Goal: Task Accomplishment & Management: Use online tool/utility

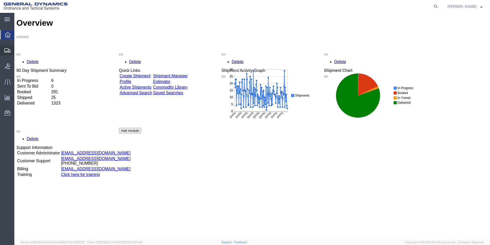
click at [0, 0] on span "Create from Template" at bounding box center [0, 0] width 0 height 0
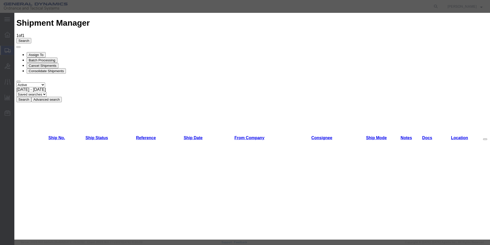
scroll to position [104, 0]
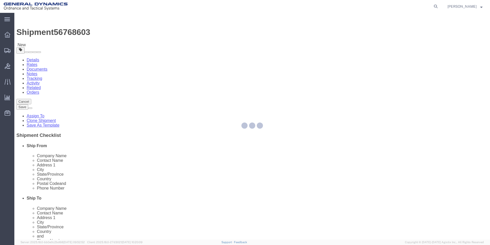
select select
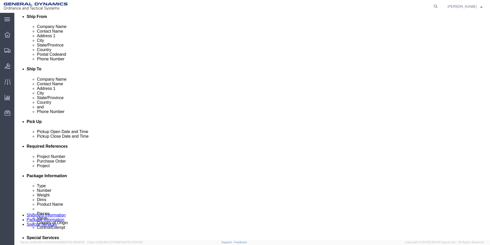
scroll to position [131, 0]
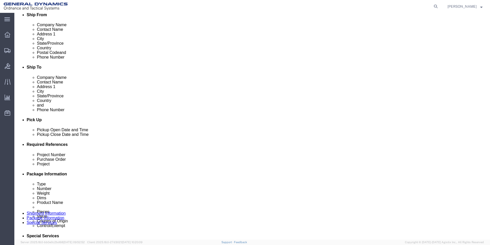
click div "[DATE] 4:57 PM"
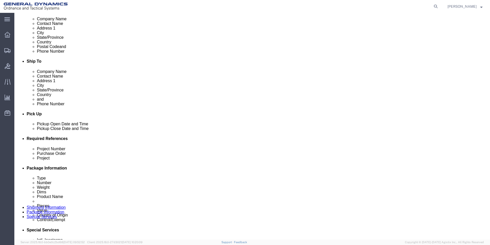
click input "4:57 PM"
click input "10:57 AM"
type input "10:00 AM"
click button "Apply"
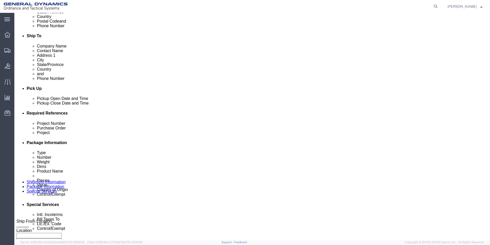
scroll to position [170, 0]
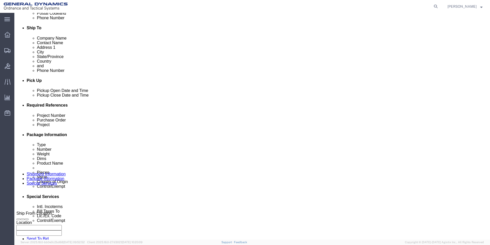
click input "text"
type input "12953514"
click input "text"
type input "W15QKN19D0084"
click input "text"
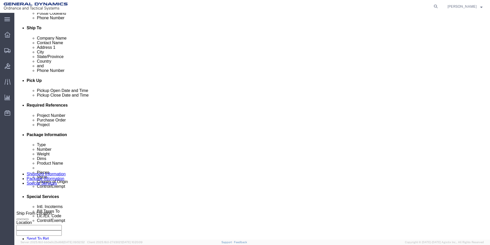
scroll to position [214, 0]
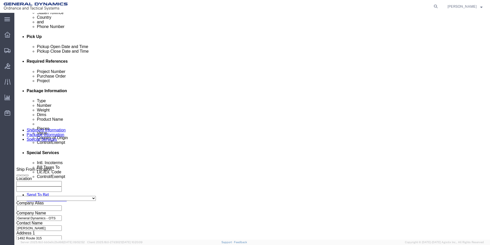
type input "120 mm HE"
click button "Continue"
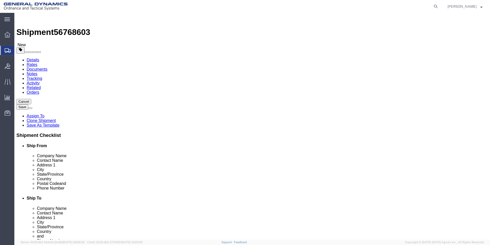
drag, startPoint x: 79, startPoint y: 112, endPoint x: 62, endPoint y: 112, distance: 17.4
click div "Number 25"
type input "30"
drag, startPoint x: 86, startPoint y: 132, endPoint x: 66, endPoint y: 133, distance: 20.8
click div "37625.00 Select kgs lbs"
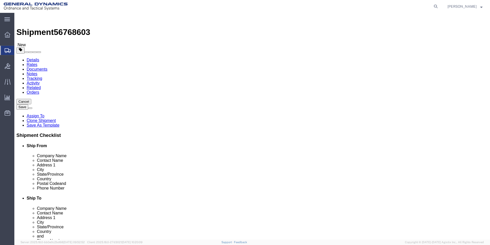
type input "45060.00"
click div "30 x Pallet(s) Standard (Not Stackable) Package Type Select Bale(s) Basket(s) B…"
click dd "1575.00 Each"
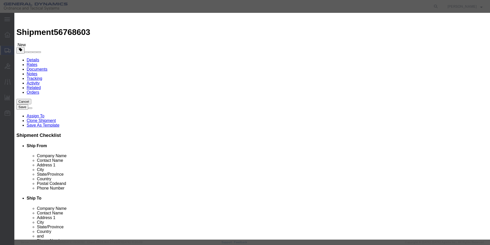
drag, startPoint x: 163, startPoint y: 50, endPoint x: 132, endPoint y: 118, distance: 74.8
click div "Product Name 120 MM M933/M934 HE Pieces 1575.00 Select Bag Barrels 100Board Fee…"
type input "1890.00"
type input "120"
click button "Save & Close"
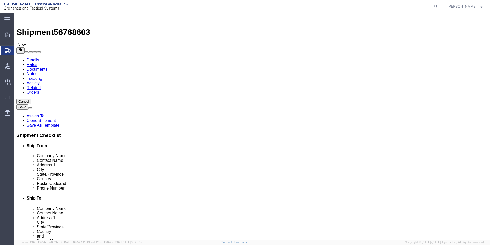
click link "Add Package"
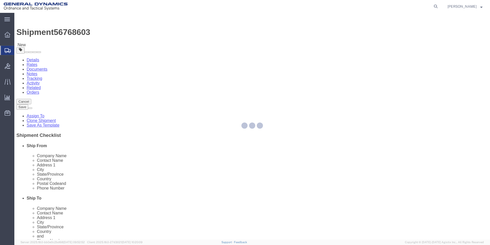
select select "PSNS"
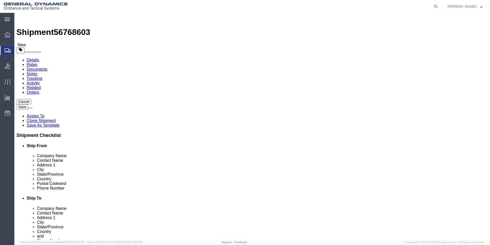
click select "Select Bale(s) Basket(s) Bolt(s) Bottle(s) Buckets Bulk Bundle(s) Can(s) Cardbo…"
select select "PSNS"
click select "Select Bale(s) Basket(s) Bolt(s) Bottle(s) Buckets Bulk Bundle(s) Can(s) Cardbo…"
click input "text"
type input "1"
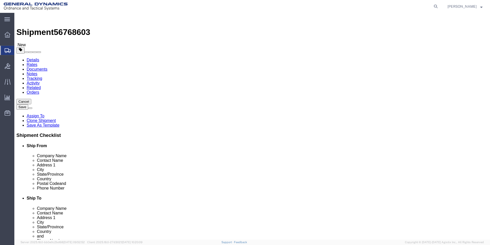
click input "text"
type input "38.00"
click input "text"
type input "40.00"
click input "text"
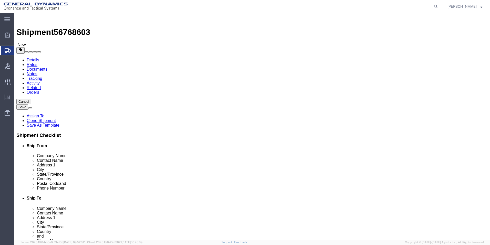
type input "33.00"
drag, startPoint x: 266, startPoint y: 133, endPoint x: 241, endPoint y: 137, distance: 25.0
click div "Package Type Select Bale(s) Basket(s) Bolt(s) Bottle(s) Buckets Bulk Bundle(s) …"
type input "1560.00"
click link "Add Content"
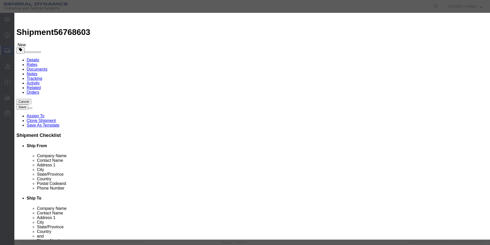
drag, startPoint x: 155, startPoint y: 40, endPoint x: 157, endPoint y: 36, distance: 4.3
click input "text"
type input "120 mm HE FUZE Adapters"
click label
click input "checkbox"
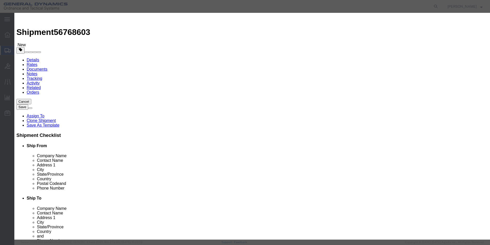
checkbox input "true"
drag, startPoint x: 154, startPoint y: 48, endPoint x: 139, endPoint y: 49, distance: 15.4
click div "Pieces 0 Select Bag Barrels 100Board Feet Bottle Box Blister Pack Carats Can Ca…"
type input "1890.00"
drag, startPoint x: 152, startPoint y: 57, endPoint x: 152, endPoint y: 60, distance: 2.8
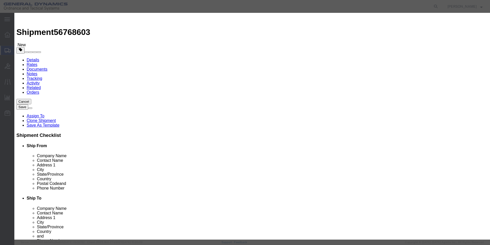
click input "text"
type input "100.00"
click select "Select 50 55 60 65 70 85 92.5 100 125 175 250 300 400"
select select "70"
click select "Select 50 55 60 65 70 85 92.5 100 125 175 250 300 400"
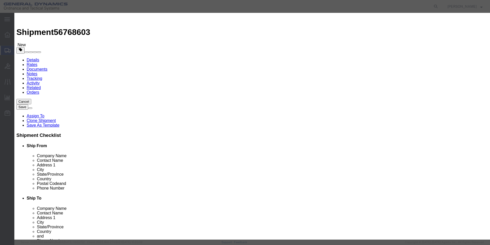
click select "Select [GEOGRAPHIC_DATA] [GEOGRAPHIC_DATA] [GEOGRAPHIC_DATA] [GEOGRAPHIC_DATA] …"
drag, startPoint x: 369, startPoint y: 72, endPoint x: 369, endPoint y: 87, distance: 14.4
click div "Description Commodity Category Select Military Equipment Country Of Origin Sele…"
click select "Select [GEOGRAPHIC_DATA] [GEOGRAPHIC_DATA] [GEOGRAPHIC_DATA] [GEOGRAPHIC_DATA] …"
select select "US"
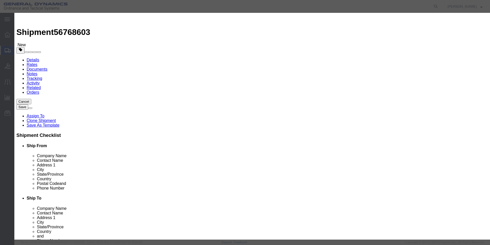
click select "Select [GEOGRAPHIC_DATA] [GEOGRAPHIC_DATA] [GEOGRAPHIC_DATA] [GEOGRAPHIC_DATA] …"
click div "GL Reference Select Account Type Activity ID Airline Appointment Number ASN Bat…"
click input "checkbox"
checkbox input "false"
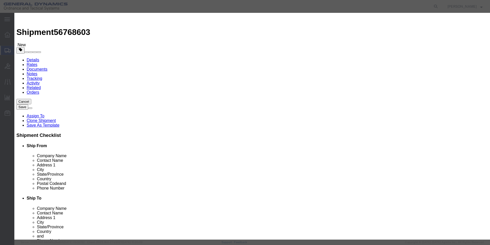
scroll to position [77, 0]
click select "Select ATF BIS DEA EPA FDA FTR ITAR OFAC Other (OPA)"
select select "ITAR"
click select "Select ATF BIS DEA EPA FDA FTR ITAR OFAC Other (OPA)"
click select "Select 123.11B 123.12 123.13 123.16B1 123.16B2 123.16B3 123.16B4 123.16B5 123.1…"
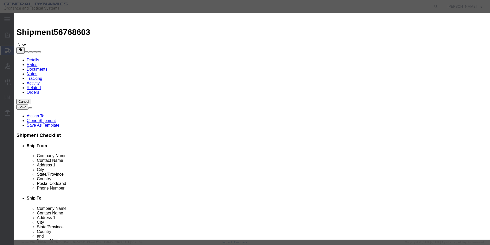
select select "126.5B"
click select "Select 123.11B 123.12 123.13 123.16B1 123.16B2 123.16B3 123.16B4 123.16B5 123.1…"
click textarea
type textarea "120 mm HE FUZE adapters"
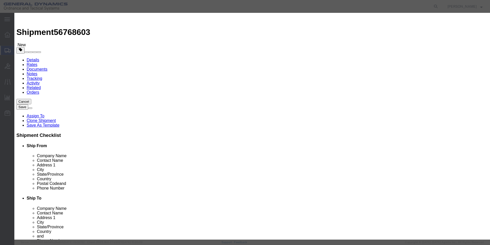
click button "Save & Close"
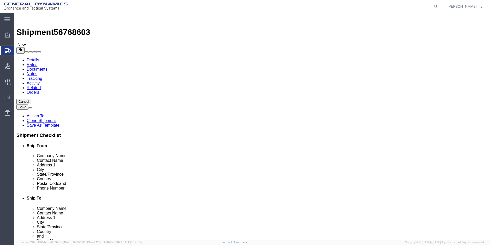
drag, startPoint x: 86, startPoint y: 131, endPoint x: 58, endPoint y: 133, distance: 27.5
click div "Weight 45060.00 Select kgs lbs Ship. t°"
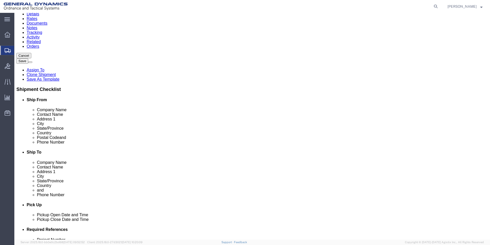
scroll to position [47, 0]
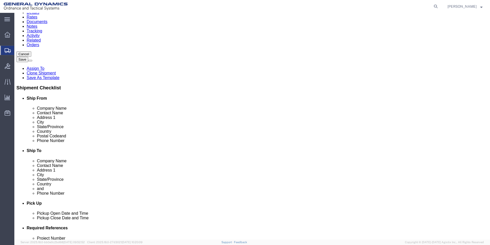
type input "43500.00"
click button "Continue"
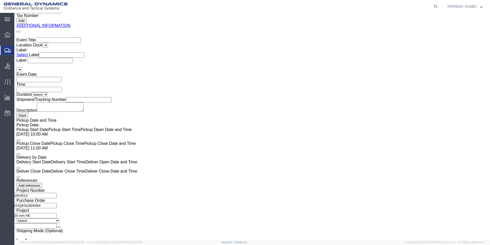
drag, startPoint x: 470, startPoint y: 221, endPoint x: 472, endPoint y: 177, distance: 43.4
click div "Cancel Save Assign To Clone Shipment Save As Template Shipment Checklist Ship F…"
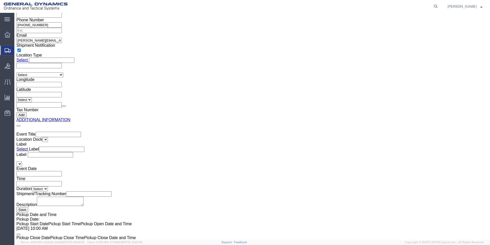
scroll to position [807, 0]
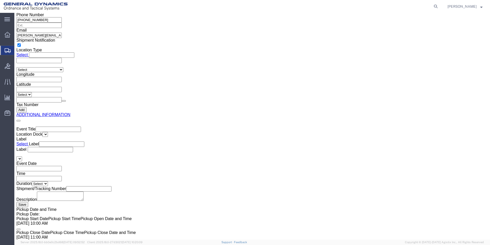
click ul "Type Number Weight Dims Product Name Class Pieces Value Country of Origin Contr…"
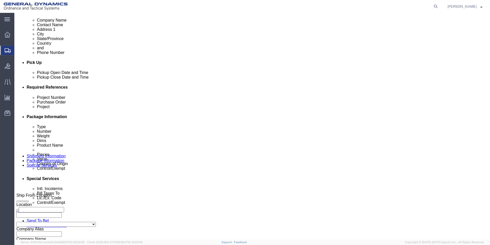
scroll to position [182, 0]
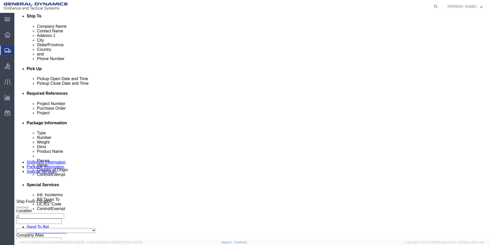
click select "Select Carriage Insurance Paid Carriage Paid To Cost and Freight Cost Insurance…"
select select "CFR"
click select "Select Carriage Insurance Paid Carriage Paid To Cost and Freight Cost Insurance…"
select select "SHIP"
click select "Select Recipient Account Sender/Shipper Third Party Account"
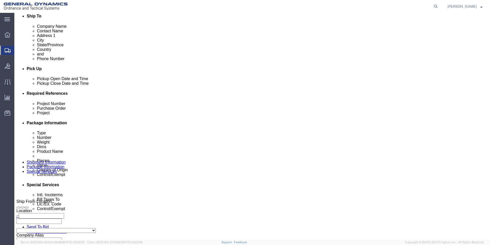
select select "SHIP"
click select "Select Recipient Account Sender/Shipper Third Party Account"
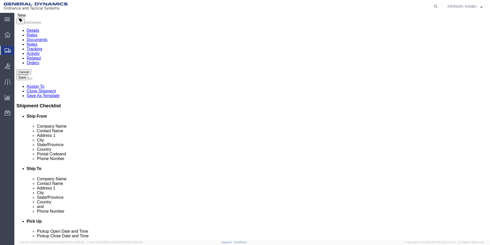
scroll to position [0, 0]
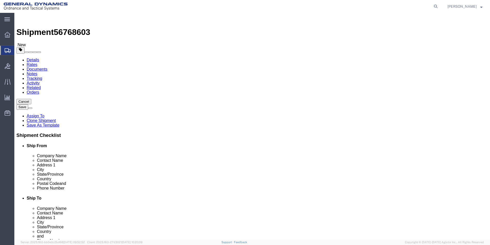
click button "Rate Shipment"
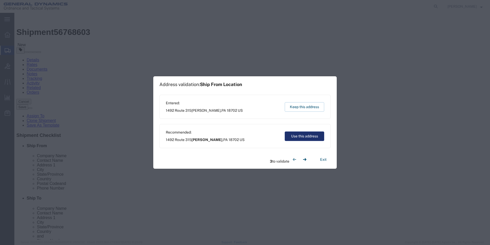
click at [301, 136] on button "Use this address" at bounding box center [304, 135] width 39 height 9
click at [311, 137] on button "Use this address" at bounding box center [304, 135] width 39 height 9
click at [304, 136] on button "Use this address" at bounding box center [304, 135] width 39 height 9
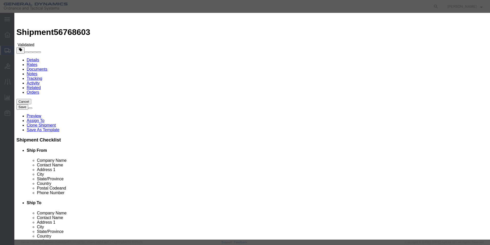
select select "3224"
select select "11790"
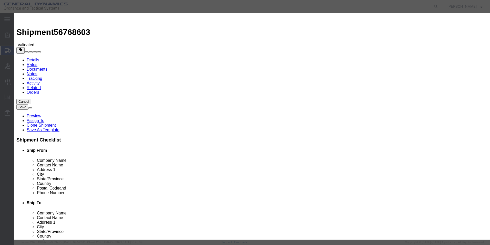
checkbox input "true"
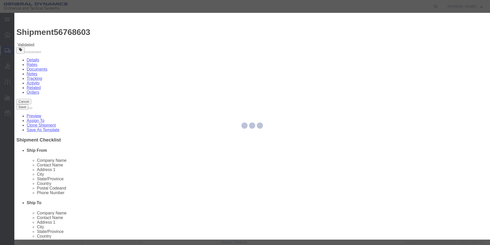
type input "[PERSON_NAME]"
type input "5709087062"
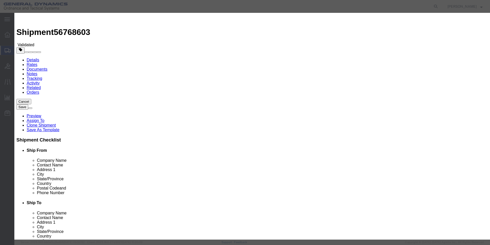
type input "26768603"
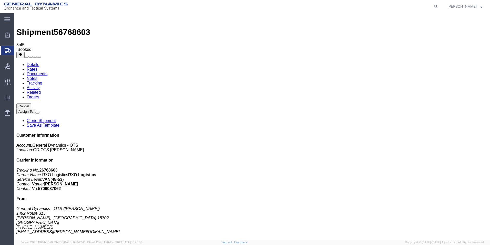
click at [56, 118] on link "Clone Shipment" at bounding box center [41, 120] width 29 height 4
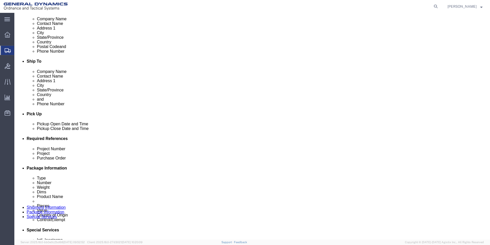
scroll to position [140, 0]
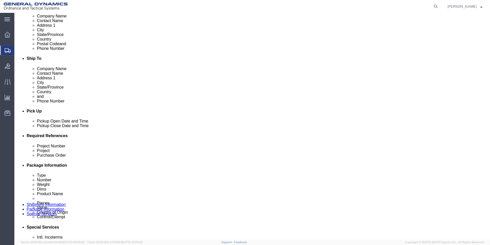
click div "[DATE] 10:00 AM"
type input "1:00 PM"
click button "Apply"
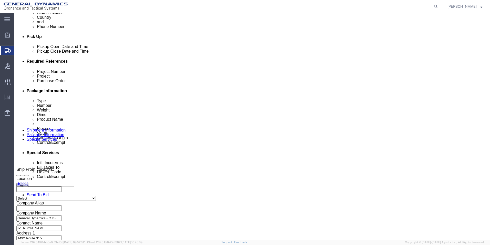
click button "Continue"
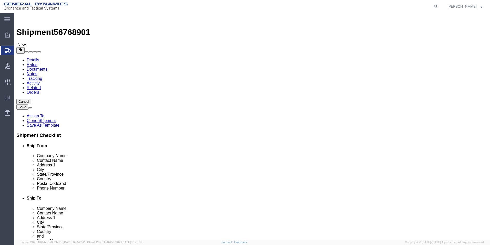
scroll to position [47, 0]
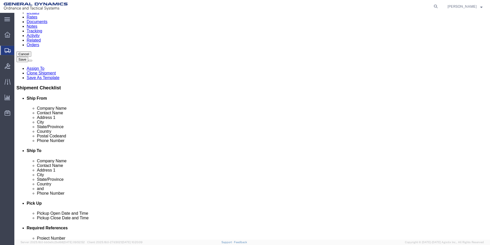
click button "Continue"
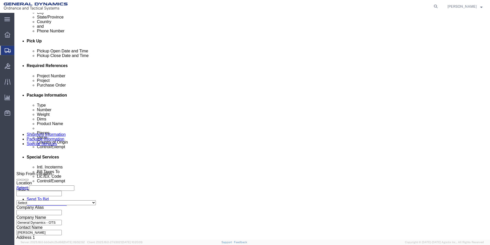
scroll to position [202, 0]
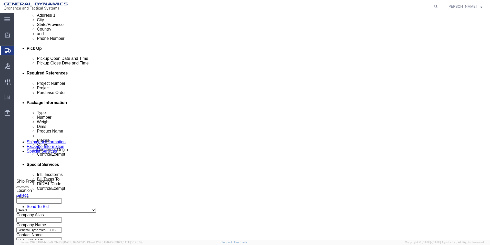
click select "Select Carriage Insurance Paid Carriage Paid To Cost and Freight Cost Insurance…"
select select "CFR"
click select "Select Carriage Insurance Paid Carriage Paid To Cost and Freight Cost Insurance…"
select select "SHIP"
click select "Select Recipient Account Sender/Shipper Third Party Account"
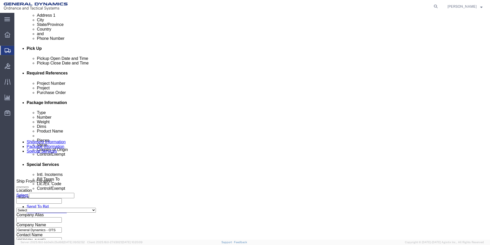
select select "SHIP"
click select "Select Recipient Account Sender/Shipper Third Party Account"
click button "Rate Shipment"
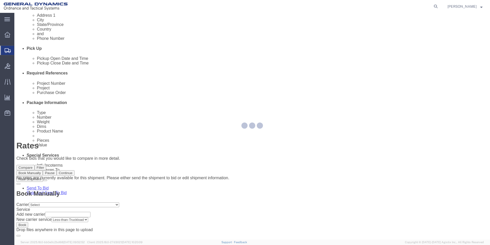
scroll to position [0, 0]
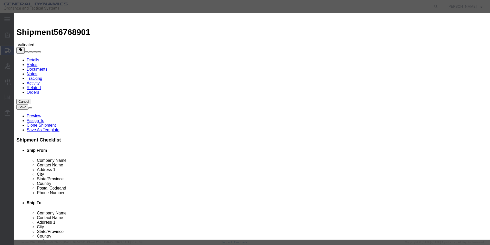
select select "3224"
select select "11790"
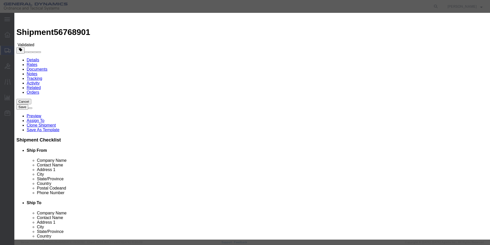
checkbox input "true"
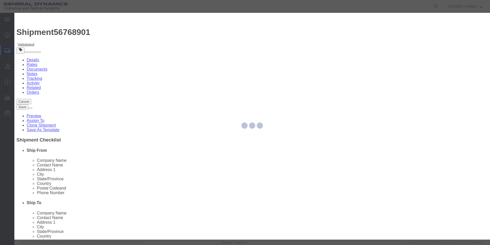
type input "[PERSON_NAME]"
type input "5709087062"
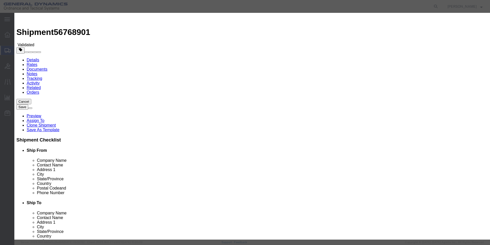
type input "56768901"
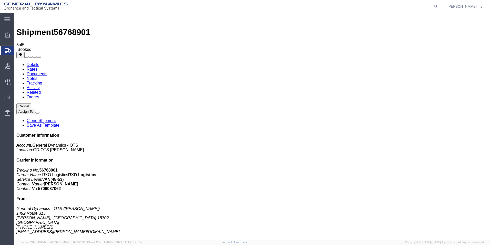
drag, startPoint x: 212, startPoint y: 111, endPoint x: 187, endPoint y: 164, distance: 58.7
click at [56, 118] on link "Clone Shipment" at bounding box center [41, 120] width 29 height 4
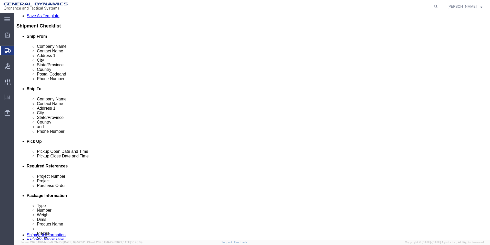
scroll to position [112, 0]
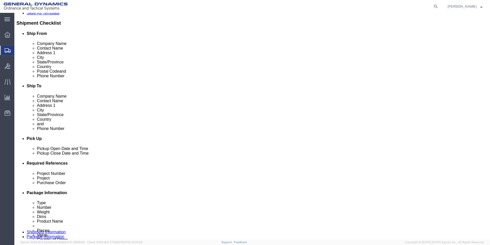
click div "[DATE] 1:00 PM"
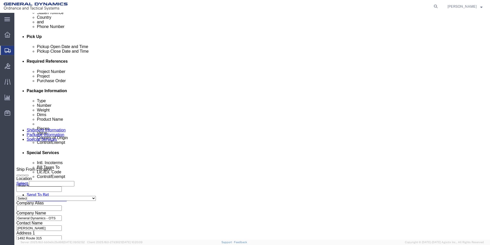
click input "1:00 PM"
type input "10:00 AM"
click button "Apply"
click button "Continue"
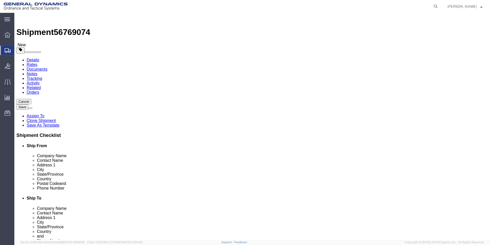
drag, startPoint x: 77, startPoint y: 113, endPoint x: 63, endPoint y: 111, distance: 14.5
click div "Number 30"
type input "7"
click dl "Pieces: 1890.00 Each Total value: 120.00 USD"
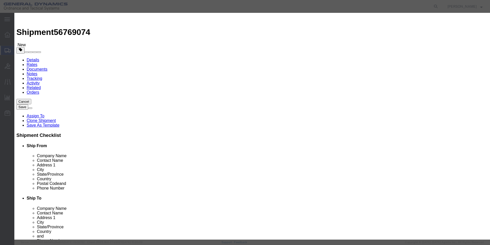
drag, startPoint x: 167, startPoint y: 49, endPoint x: 136, endPoint y: 52, distance: 31.2
click div "Pieces 1890.00 Select Bag Barrels 100Board Feet Bottle Box Blister Pack Carats …"
type input "395.00"
type input "25.08"
click button "Save & Close"
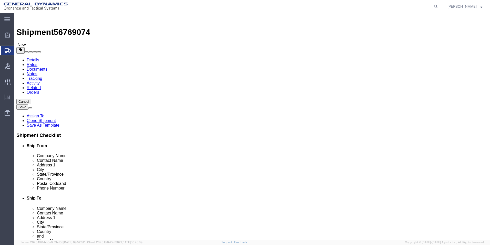
drag, startPoint x: 86, startPoint y: 132, endPoint x: 54, endPoint y: 133, distance: 31.8
click div "Weight Total weight of packages in pounds or kilograms 43500.00 Select kgs lbs …"
type input "9100.00"
click dd "1890.00 Each"
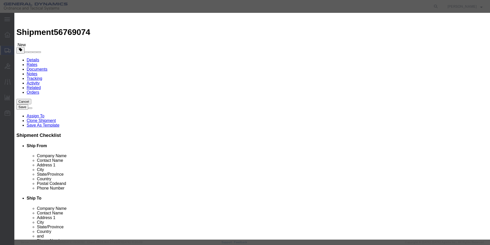
drag, startPoint x: 165, startPoint y: 49, endPoint x: 127, endPoint y: 51, distance: 37.7
click div "Pieces Number of pieces inside all the packages 1890.00 Select Bag Barrels 100B…"
type input "395.00"
type input "20.9"
click button "Save & Close"
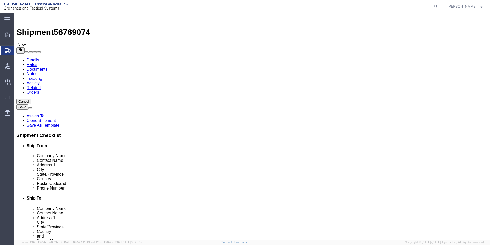
drag, startPoint x: 270, startPoint y: 128, endPoint x: 229, endPoint y: 130, distance: 40.8
click div "Weight 1560.00 Select kgs lbs Ship. t°"
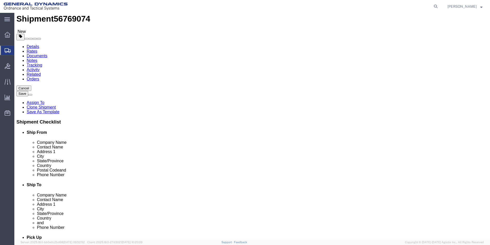
scroll to position [44, 0]
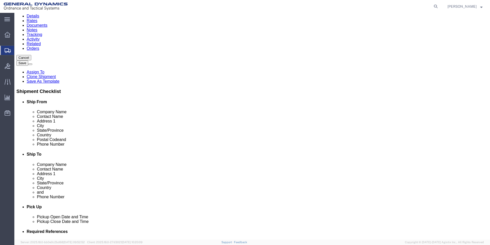
type input "325.00"
click button "Continue"
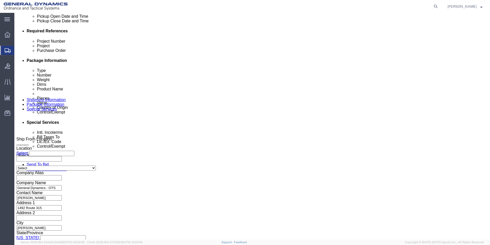
scroll to position [245, 0]
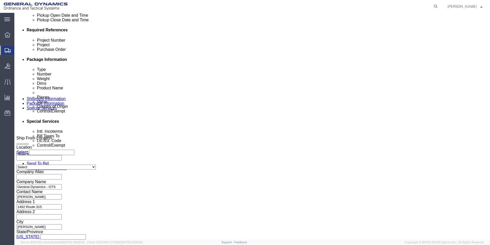
click select "Select Carriage Insurance Paid Carriage Paid To Cost and Freight Cost Insurance…"
select select "CFR"
click select "Select Carriage Insurance Paid Carriage Paid To Cost and Freight Cost Insurance…"
select select "SHIP"
click select "Select Recipient Account Sender/Shipper Third Party Account"
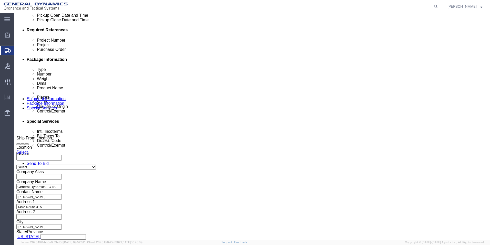
select select "SHIP"
click select "Select Recipient Account Sender/Shipper Third Party Account"
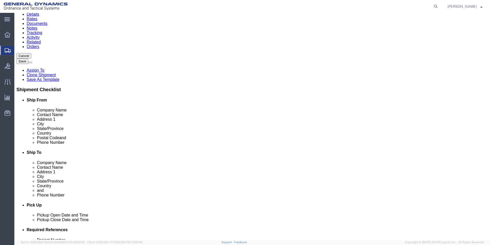
scroll to position [0, 0]
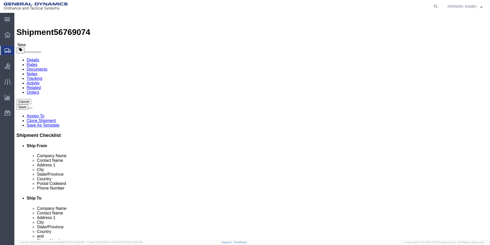
click button "Rate Shipment"
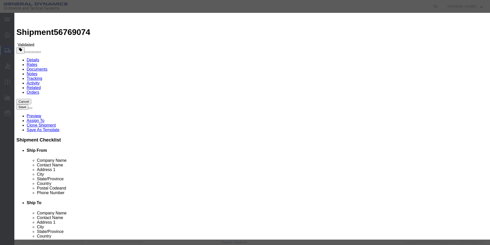
select select "3224"
select select "11790"
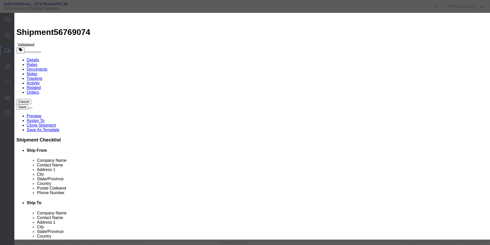
checkbox input "true"
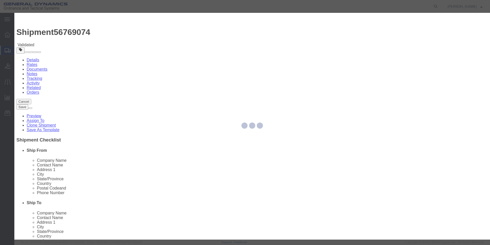
type input "[PERSON_NAME]"
type input "5709087062"
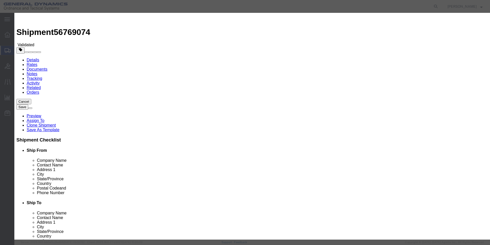
type input "56769074"
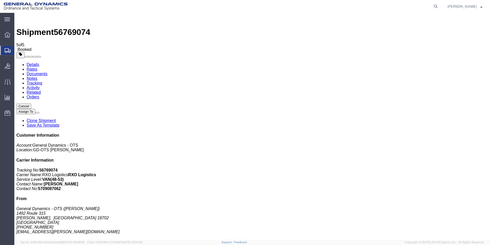
click at [0, 0] on span "Shipment Manager" at bounding box center [0, 0] width 0 height 0
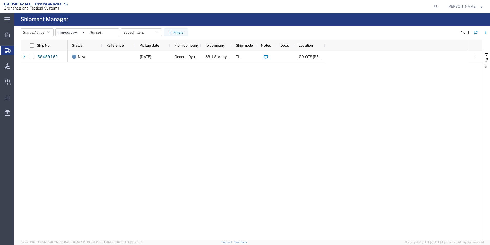
click at [0, 0] on span "Create Shipment" at bounding box center [0, 0] width 0 height 0
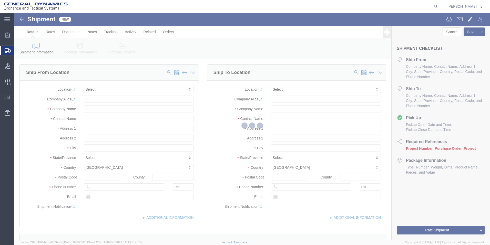
select select
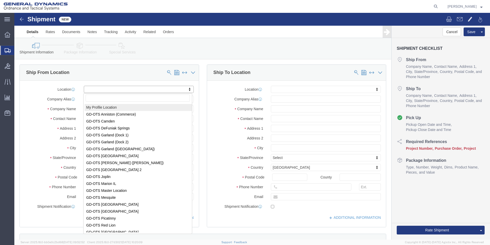
select select "MYPROFILE"
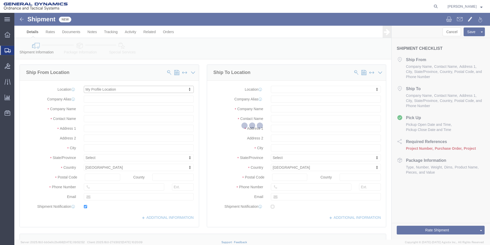
type input "1492 Route 315"
type input "18702"
type input "5709087062"
type input "[EMAIL_ADDRESS][PERSON_NAME][DOMAIN_NAME]"
checkbox input "true"
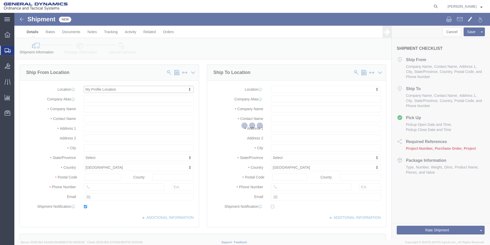
type input "General Dynamics - OTS"
type input "[PERSON_NAME]"
select select "PA"
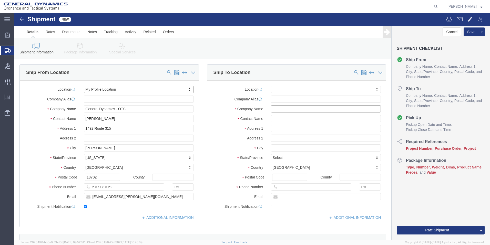
click input "text"
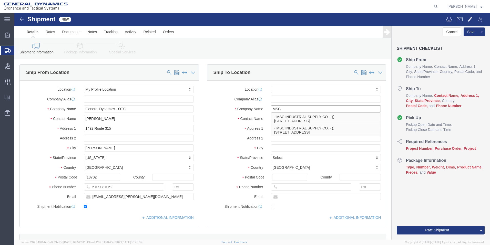
type input "MSC"
click input "text"
type input "Returns RA# 7615893-001"
click input "text"
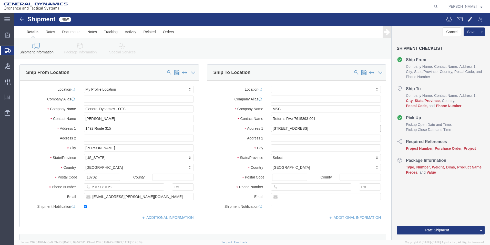
drag, startPoint x: 274, startPoint y: 116, endPoint x: 272, endPoint y: 121, distance: 5.4
click input "[STREET_ADDRESS]"
type input "[STREET_ADDRESS][PERSON_NAME]"
select select
click input "text"
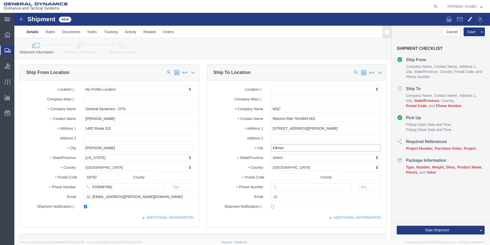
type input "Elkhart"
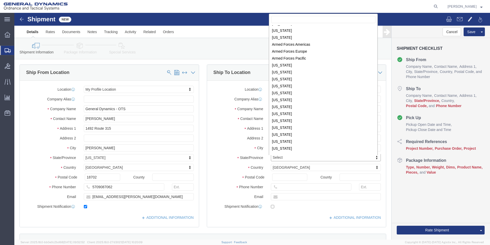
scroll to position [22, 0]
select select
select select "IN"
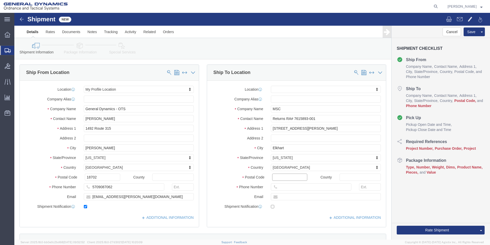
click input "Postal Code"
type input "46517"
select select
click input "text"
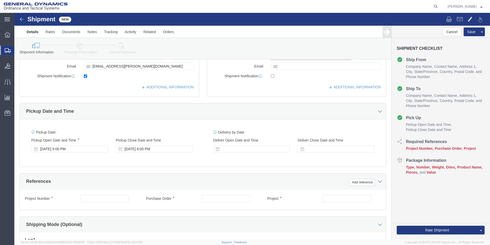
scroll to position [133, 0]
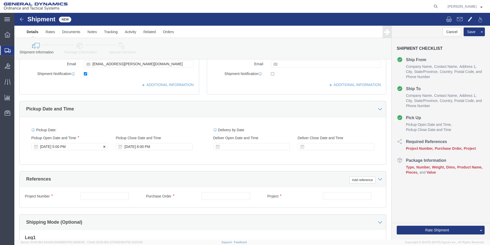
type input "[PHONE_NUMBER]"
click div "[DATE] 5:00 PM"
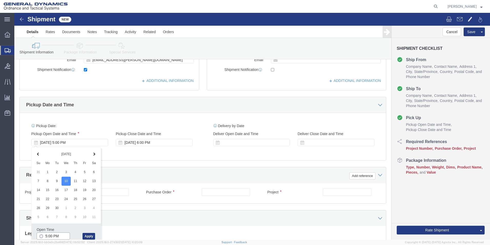
click input "5:00 PM"
type input "9:00 AM"
click button "Apply"
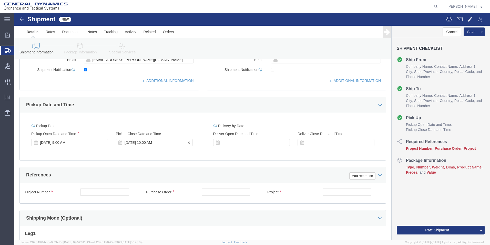
click div "[DATE] 10:00 AM"
type input "2:00 PM"
click button "Apply"
click input "text"
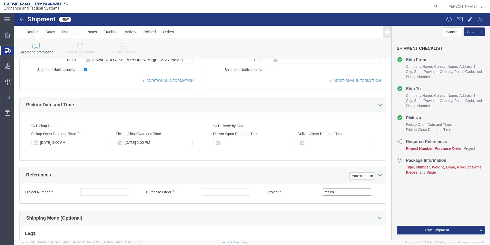
type input "return"
click input "text"
type input "115423"
click input "text"
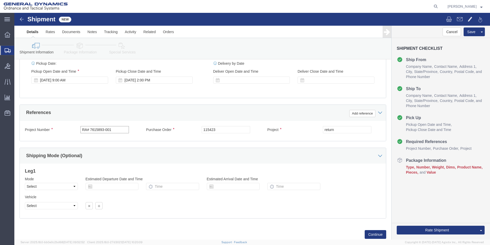
scroll to position [214, 0]
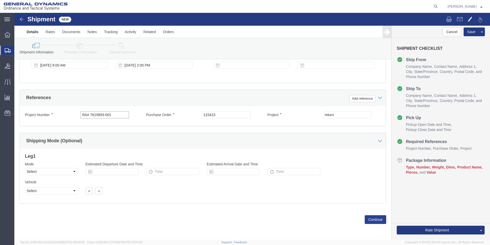
type input "RA# 7615893-001"
click button "Continue"
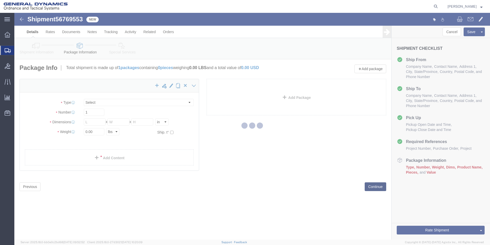
select select "CBOX"
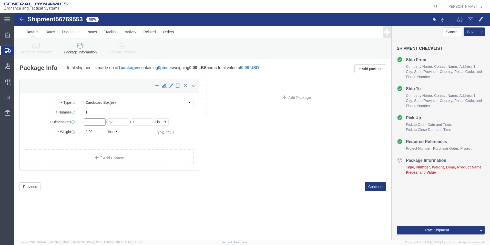
drag, startPoint x: 75, startPoint y: 110, endPoint x: 62, endPoint y: 109, distance: 13.6
click div "Dimensions Length x Width x Height Select cm ft in"
type input "15.00"
click input "text"
type input "11.00"
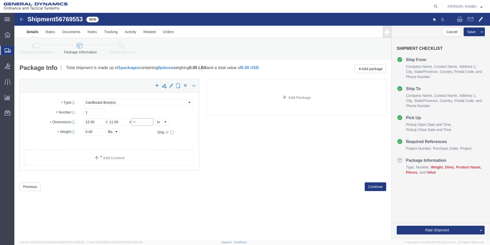
click input "text"
type input "11.00"
drag, startPoint x: 79, startPoint y: 120, endPoint x: 64, endPoint y: 122, distance: 15.5
click div "0.00 Select kgs lbs"
type input "12.00"
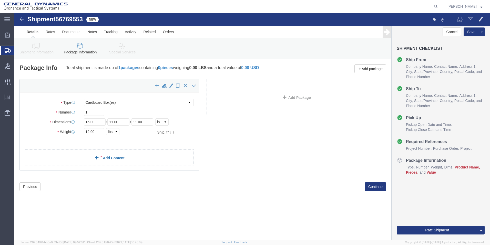
click link "Add Content"
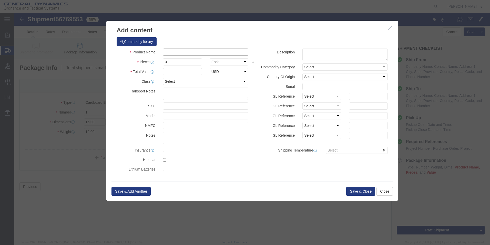
drag, startPoint x: 154, startPoint y: 39, endPoint x: 156, endPoint y: 33, distance: 7.1
click input "text"
type input "Cartridge rolls"
click div "Pieces 0 Select Bag Barrels 100Board Feet Bottle Box Blister Pack Carats Can Ca…"
drag, startPoint x: 156, startPoint y: 48, endPoint x: 141, endPoint y: 49, distance: 15.4
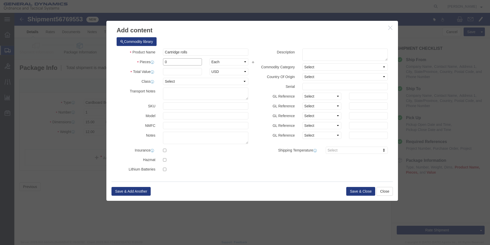
click div "Pieces 0 Select Bag Barrels 100Board Feet Bottle Box Blister Pack Carats Can Ca…"
type input "500.00"
click input "text"
type input "200.00"
click select "Select 50 55 60 65 70 85 92.5 100 125 175 250 300 400"
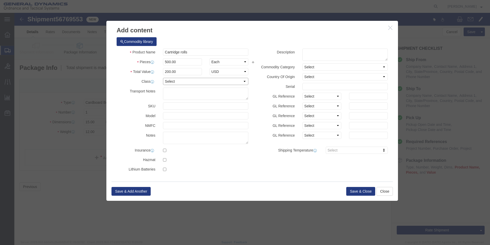
select select "50"
click select "Select 50 55 60 65 70 85 92.5 100 125 175 250 300 400"
click button "Save & Close"
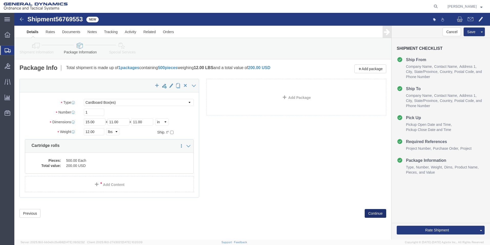
click button "Continue"
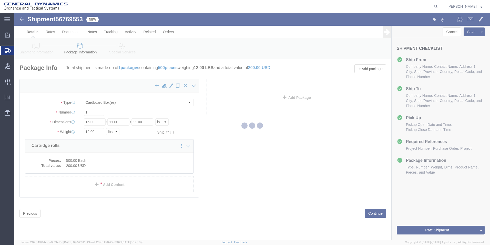
select select
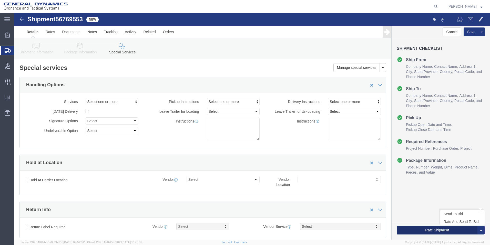
click button "Rate Shipment"
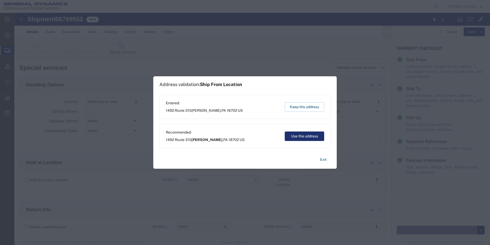
click at [304, 136] on button "Use this address" at bounding box center [304, 135] width 39 height 9
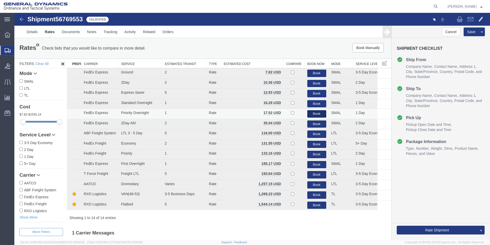
click at [313, 113] on button "Book" at bounding box center [316, 113] width 19 height 7
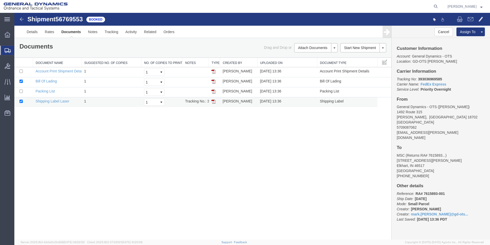
click at [215, 100] on img at bounding box center [214, 101] width 4 height 4
click at [35, 32] on link "Details" at bounding box center [32, 32] width 18 height 12
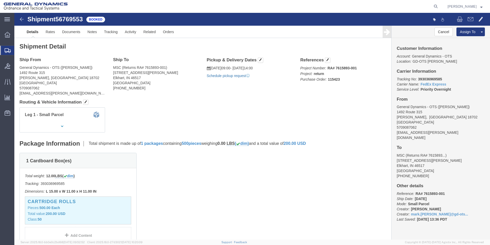
click link "Schedule pickup request"
click img
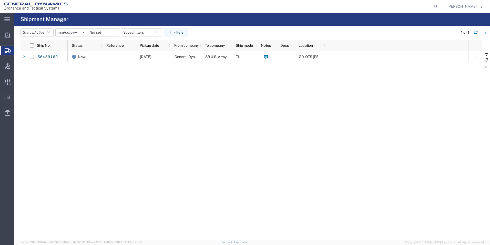
click at [0, 0] on span "Create Shipment" at bounding box center [0, 0] width 0 height 0
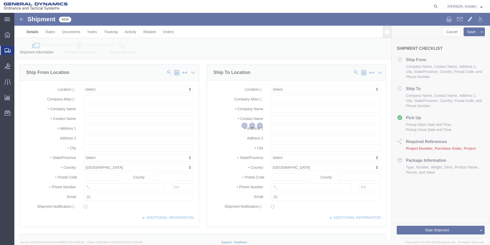
select select
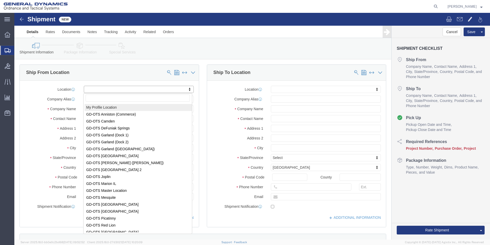
select select "MYPROFILE"
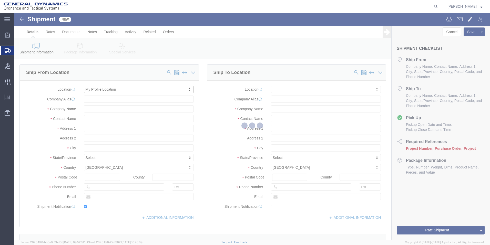
type input "1492 Route 315"
type input "18702"
type input "5709087062"
type input "[EMAIL_ADDRESS][PERSON_NAME][DOMAIN_NAME]"
checkbox input "true"
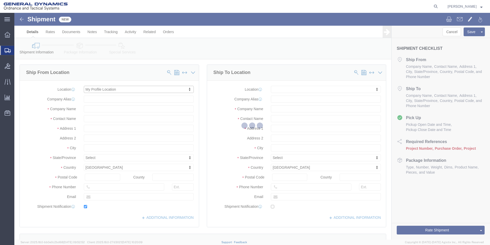
type input "General Dynamics - OTS"
type input "[PERSON_NAME]"
select select "PA"
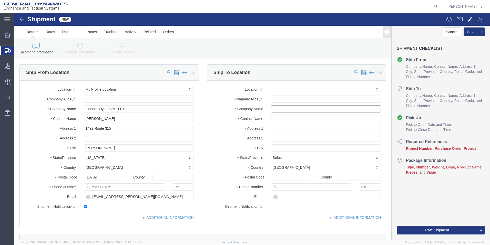
click input "text"
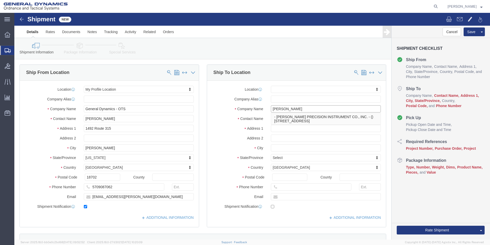
type input "[PERSON_NAME] Precision"
click p "- [PERSON_NAME] PRECISION INSTRUMENT CO., INC. - () [STREET_ADDRESS]"
select select
type input "80 BROADWAY"
type input "7626"
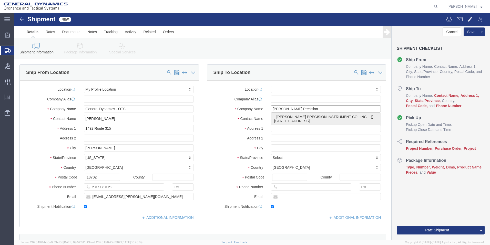
type input "8669455742"
type input "[PERSON_NAME][EMAIL_ADDRESS][PERSON_NAME][DOMAIN_NAME]"
checkbox input "true"
type input "[PERSON_NAME] PRECISION INSTRUMENT CO., INC."
type input "CRESSKILL"
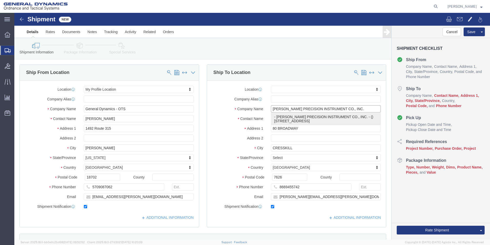
select select "NJ"
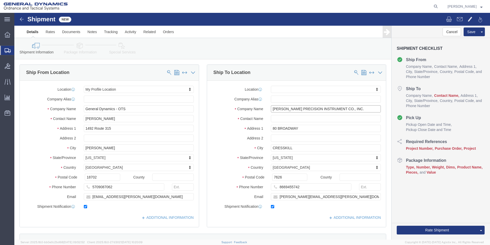
type input "[PERSON_NAME] PRECISION INSTRUMENT CO., INC."
click input "text"
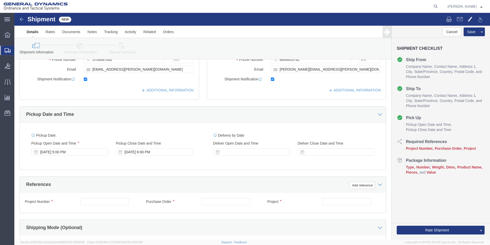
scroll to position [131, 0]
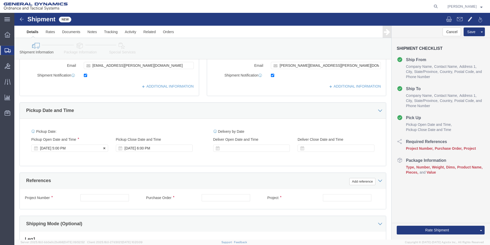
type input "repairs"
click div "[DATE] 5:00 PM"
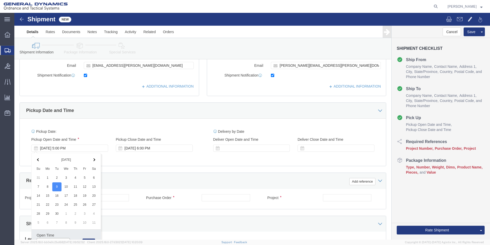
scroll to position [137, 0]
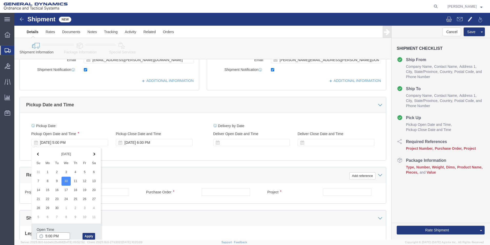
click input "5:00 PM"
type input "9:00 AM"
click button "Apply"
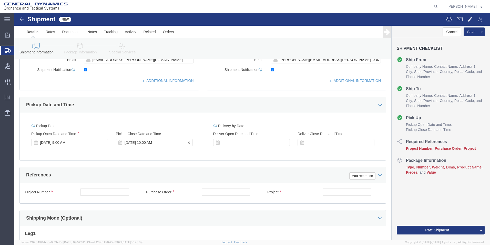
click div "[DATE] 10:00 AM"
type input "2:00 PM"
click button "Apply"
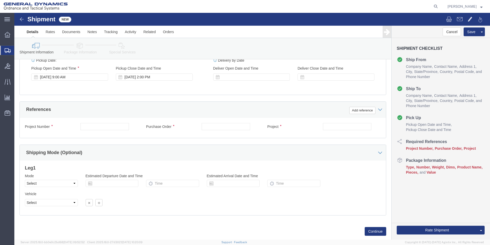
scroll to position [202, 0]
click input "text"
type input "Quote"
click input "text"
type input "N/A"
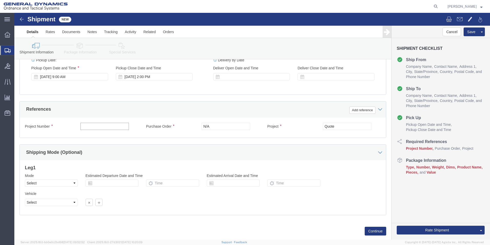
click input "text"
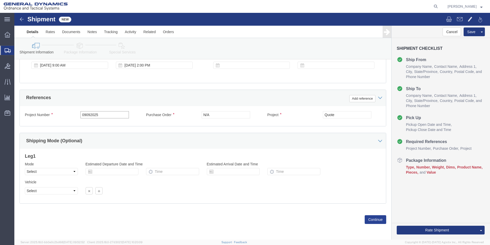
type input "09092025"
click button "Continue"
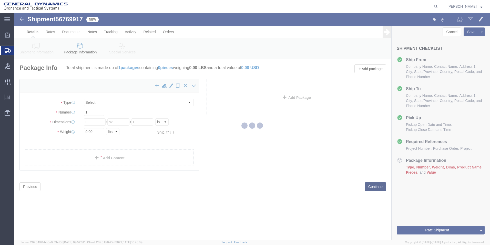
select select "CBOX"
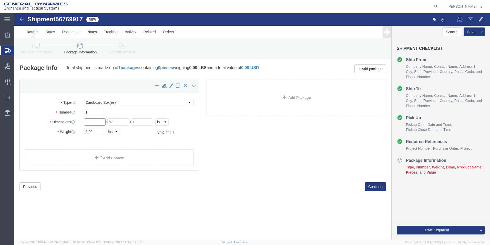
click input "text"
type input "13.00"
click input "text"
type input "11.00"
click input "text"
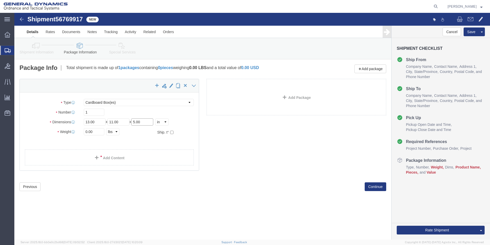
type input "5.00"
drag, startPoint x: 81, startPoint y: 120, endPoint x: 59, endPoint y: 124, distance: 22.2
click div "Package Type Select Bale(s) Basket(s) Bolt(s) Bottle(s) Buckets Bulk Bundle(s) …"
type input "5.00"
click link "Add Content"
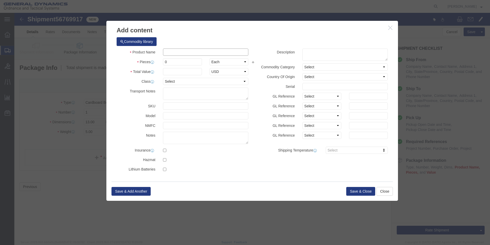
drag, startPoint x: 157, startPoint y: 38, endPoint x: 156, endPoint y: 43, distance: 4.4
click input "text"
type input "[PERSON_NAME] XT3 Holematic"
click input "0"
type input "1"
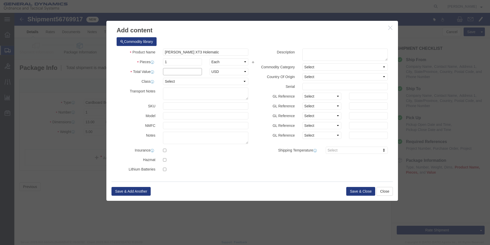
click input "text"
type input "500.00"
click select "Select 50 55 60 65 70 85 92.5 100 125 175 250 300 400"
select select "50"
click select "Select 50 55 60 65 70 85 92.5 100 125 175 250 300 400"
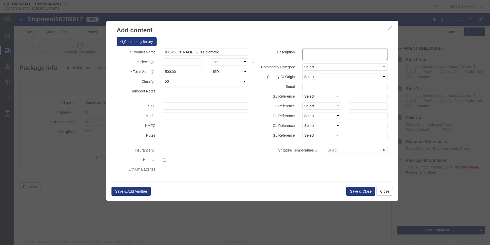
click textarea
type textarea "[PERSON_NAME] XT3 Holematic"
click button "Save & Close"
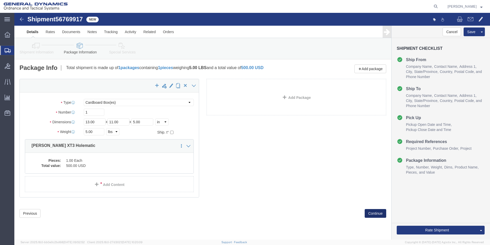
click button "Continue"
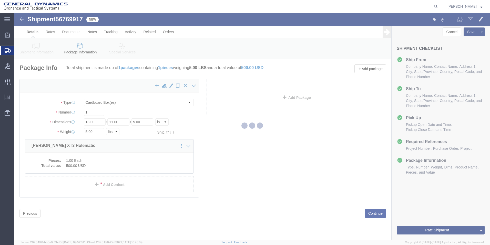
select select
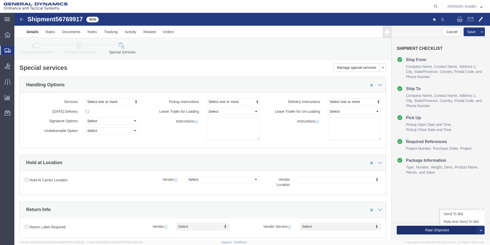
click button "Rate Shipment"
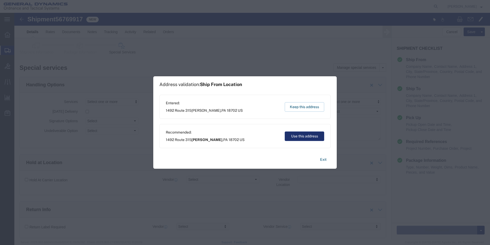
click at [306, 135] on button "Use this address" at bounding box center [304, 135] width 39 height 9
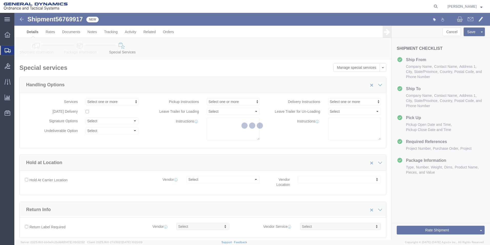
select select "42193"
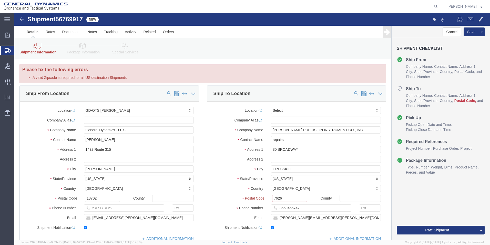
drag, startPoint x: 275, startPoint y: 187, endPoint x: 249, endPoint y: 186, distance: 26.4
click div "Postal Code 7626 A valid Zipcode is required for all US destination Shipments"
type input "07626"
click button "Rate Shipment"
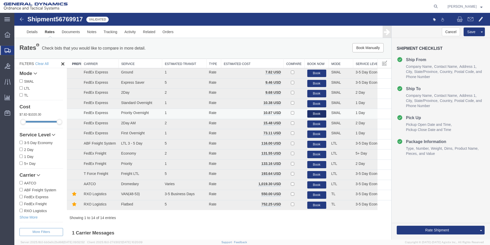
click at [310, 113] on button "Book" at bounding box center [316, 113] width 19 height 7
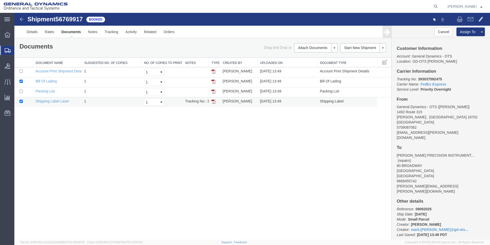
click at [214, 102] on img at bounding box center [214, 101] width 4 height 4
click at [35, 32] on link "Details" at bounding box center [32, 32] width 18 height 12
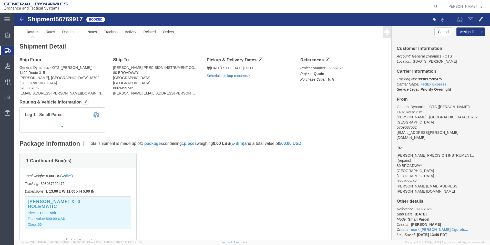
click link "Schedule pickup request"
click link "Documents"
